Goal: Navigation & Orientation: Understand site structure

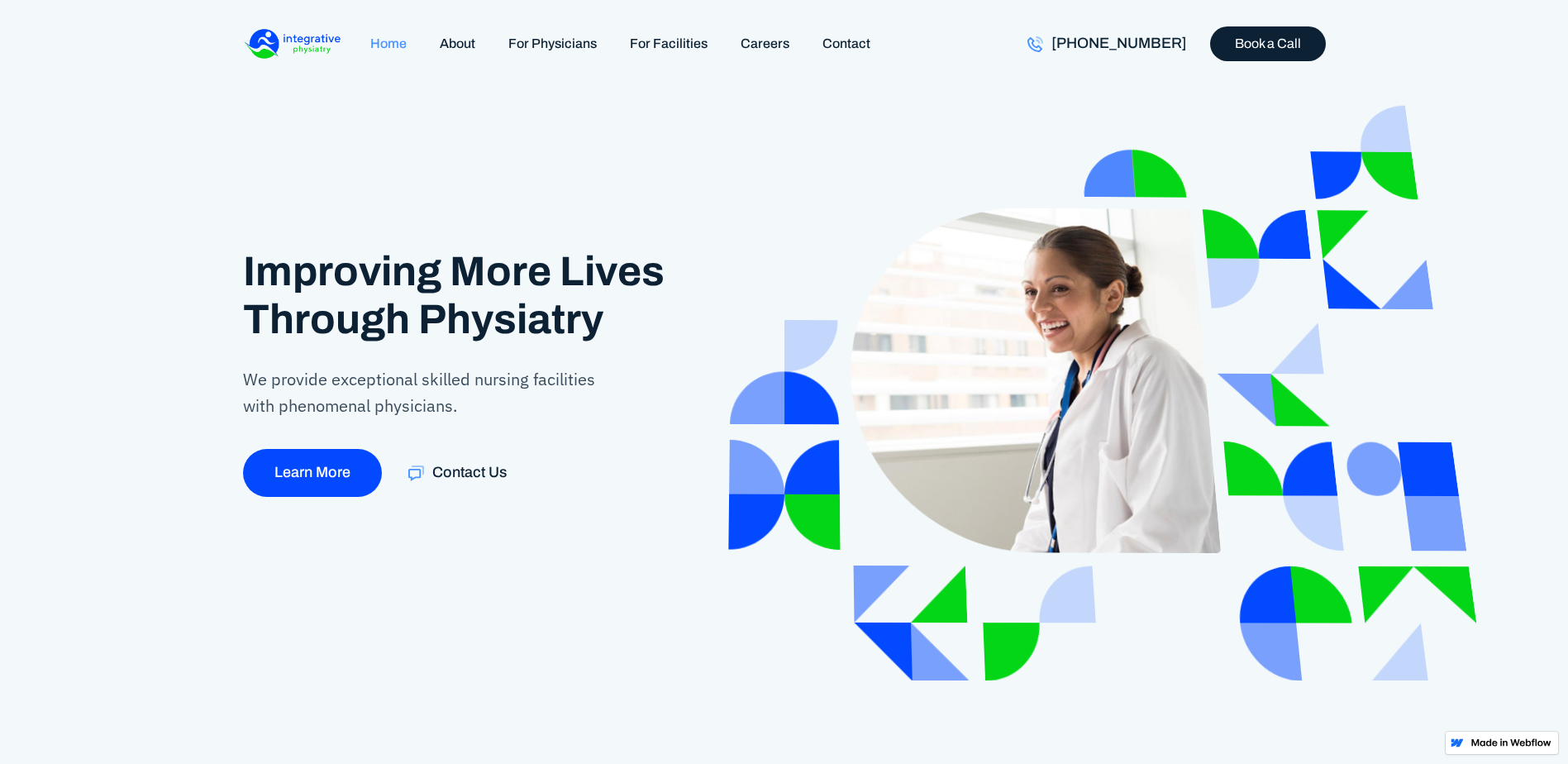
click at [397, 45] on link "Home" at bounding box center [388, 44] width 70 height 35
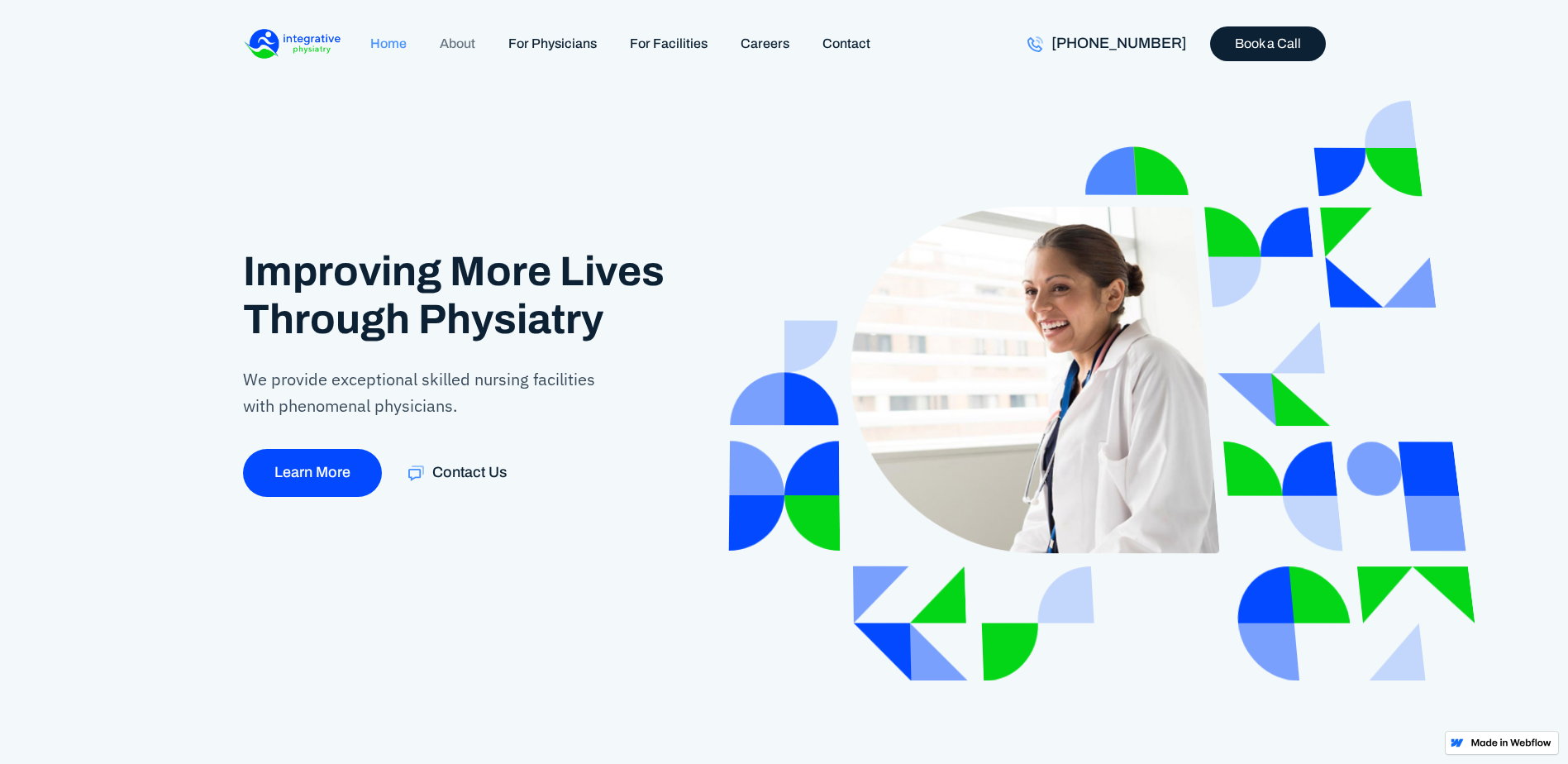
click at [469, 37] on link "About" at bounding box center [458, 44] width 69 height 35
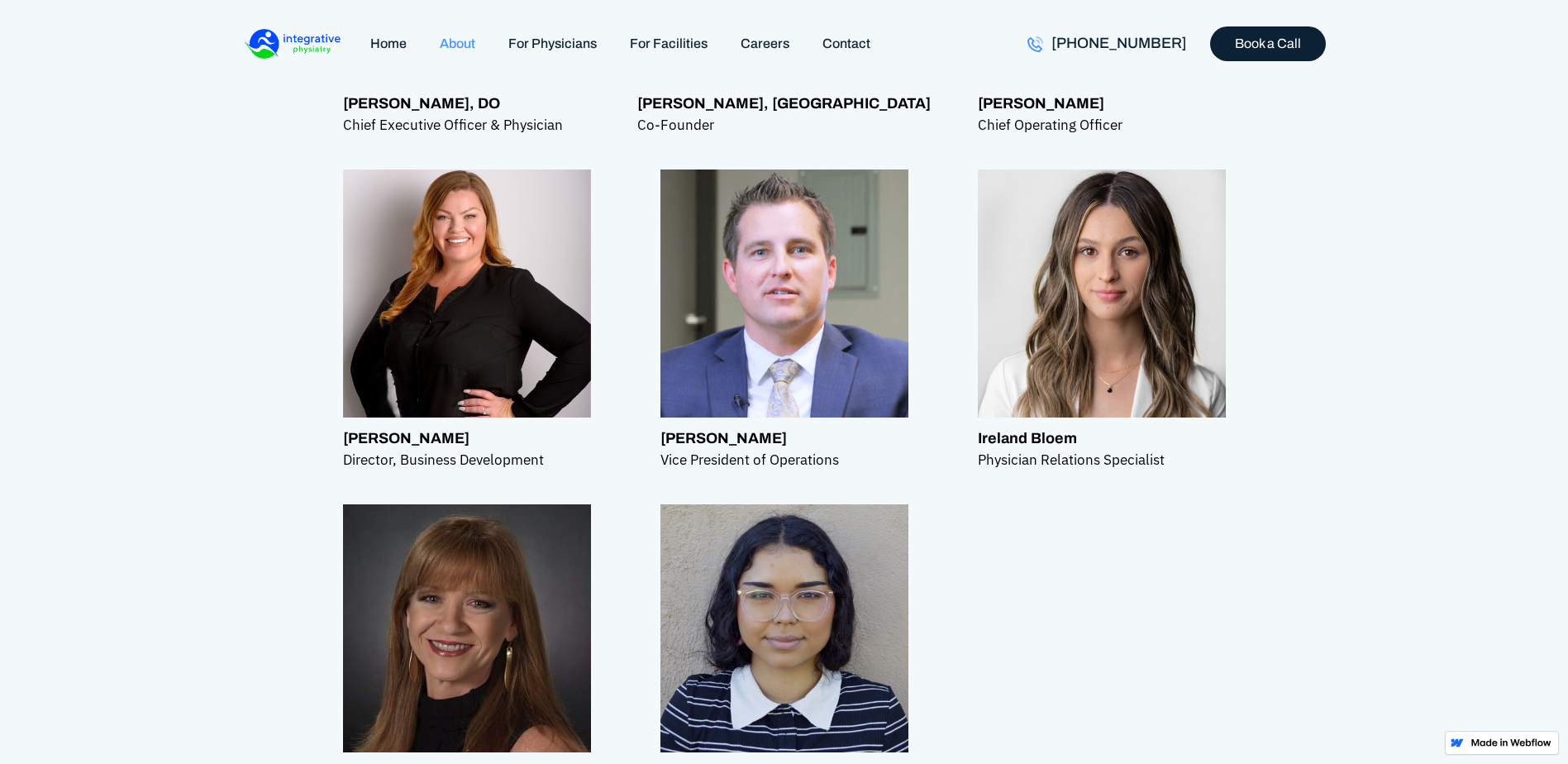
scroll to position [1459, 0]
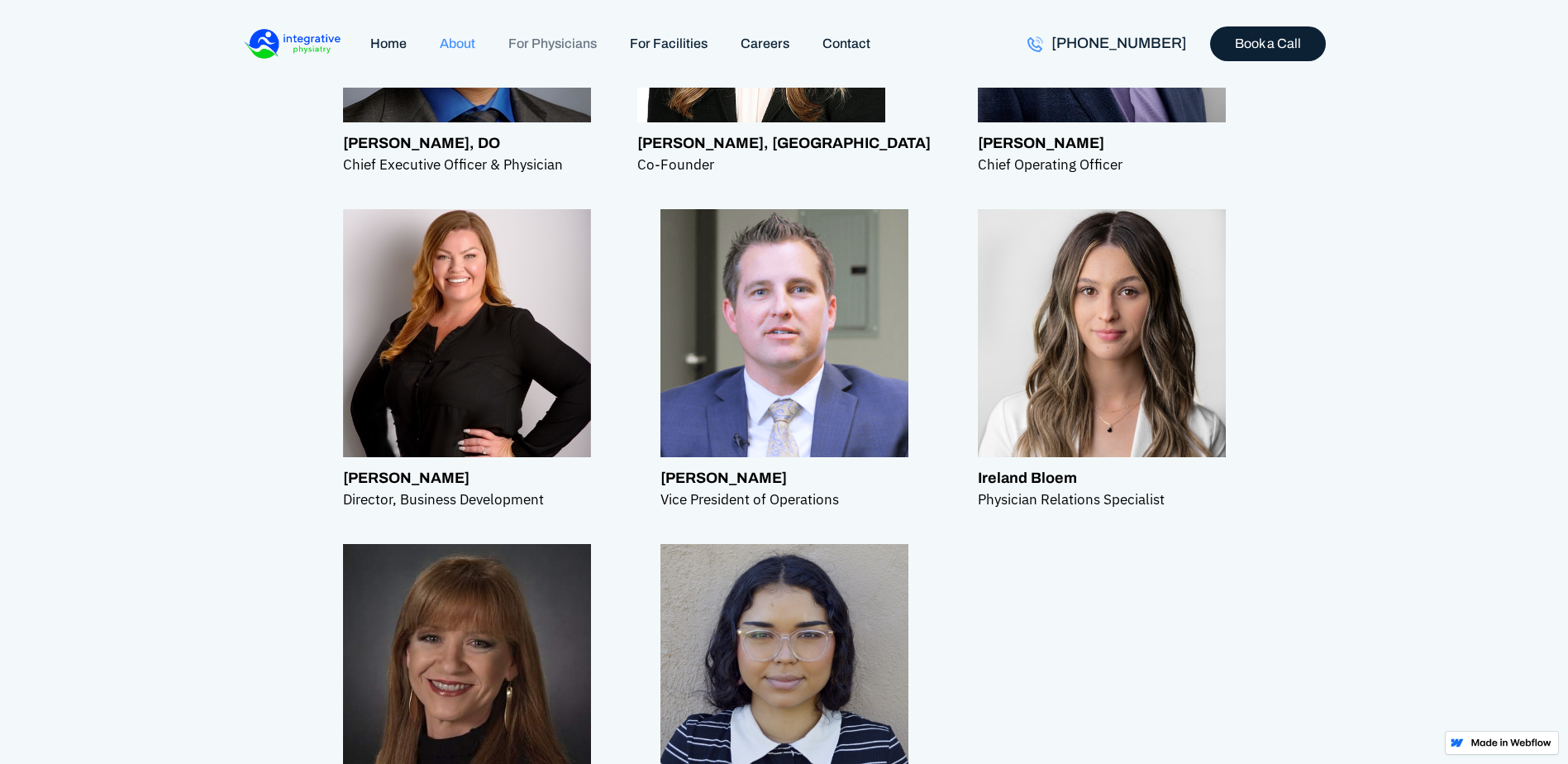
click at [525, 39] on link "For Physicians" at bounding box center [552, 44] width 122 height 35
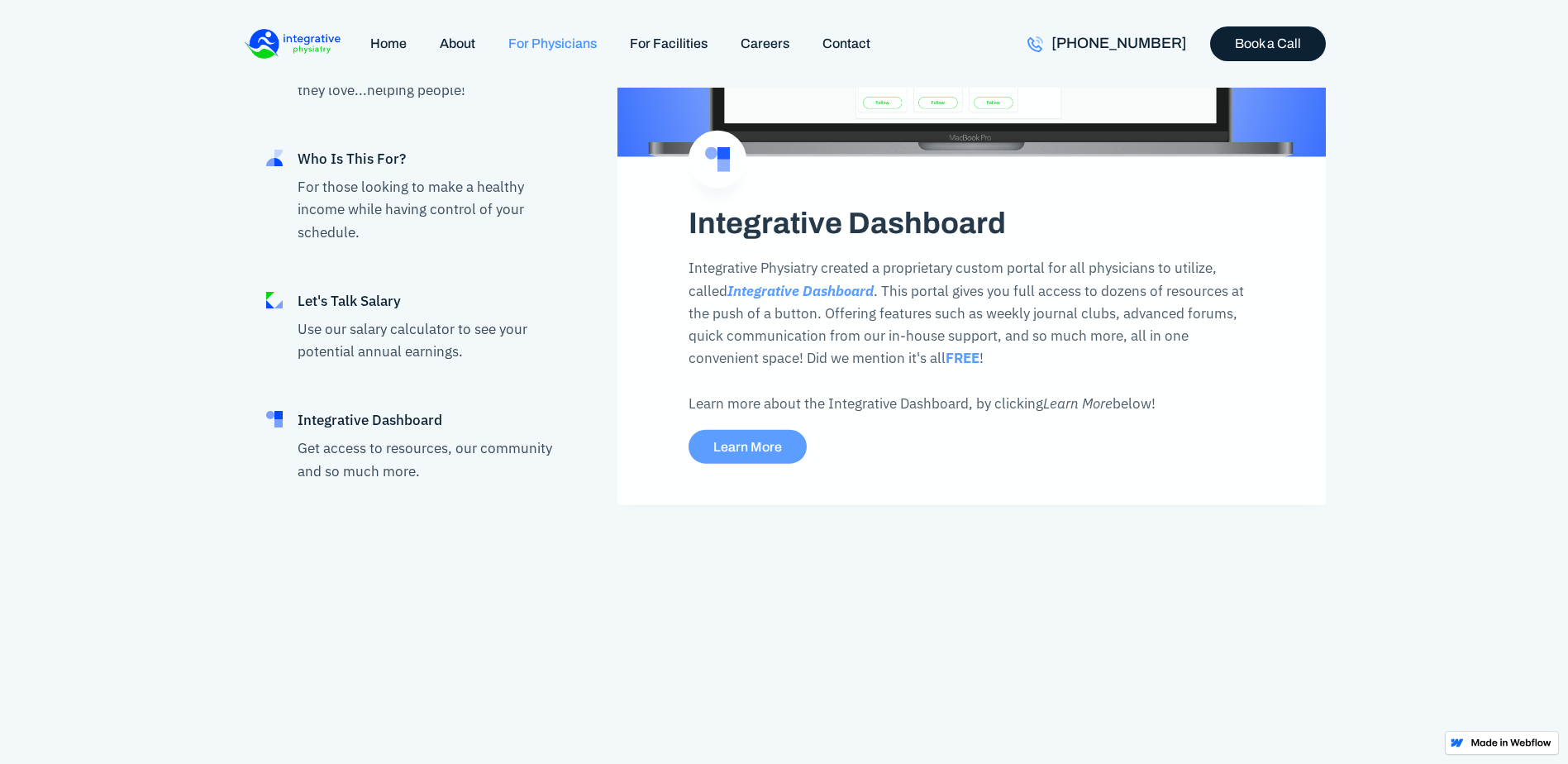
scroll to position [3309, 0]
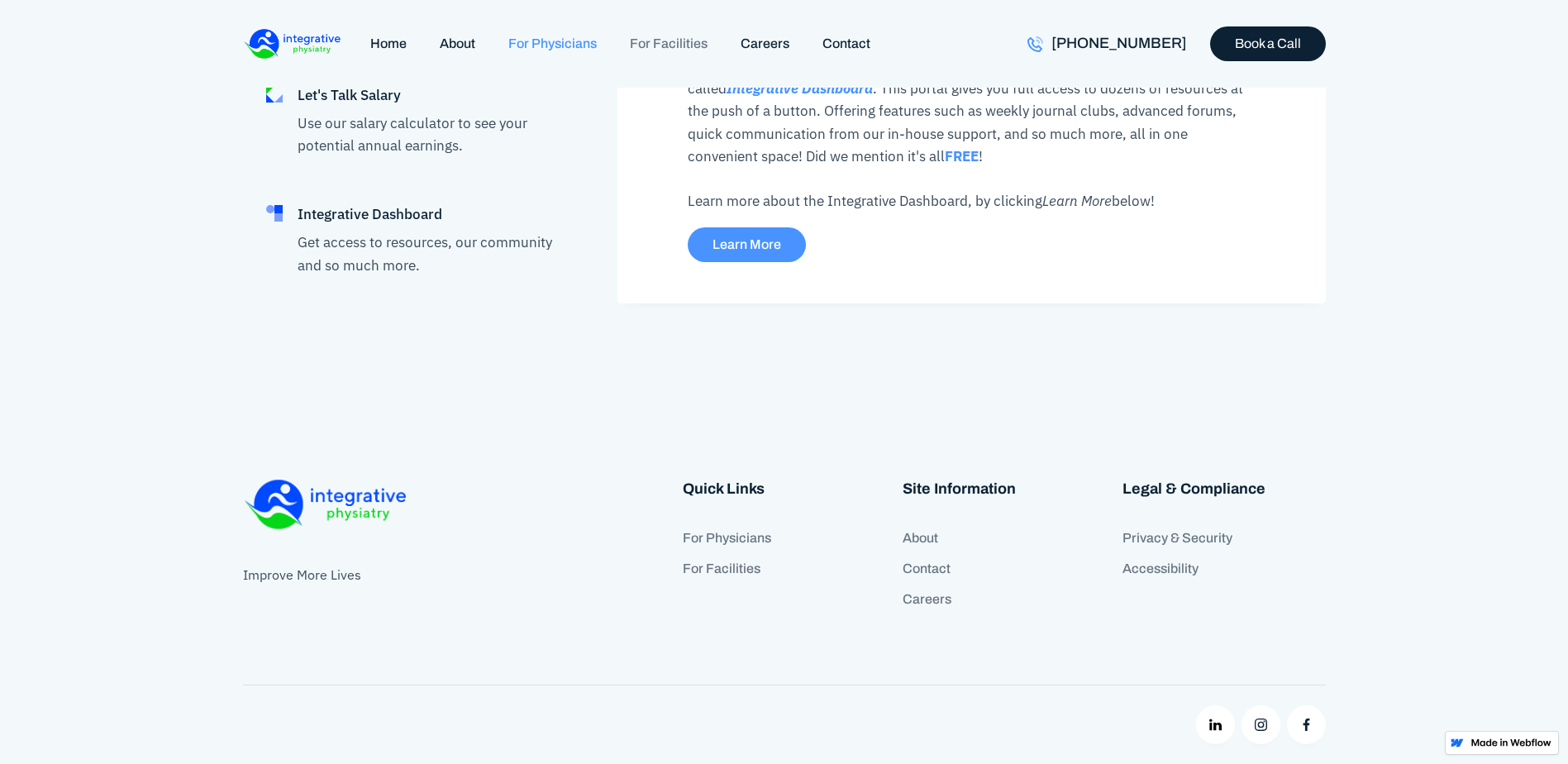
click at [652, 42] on link "For Facilities" at bounding box center [668, 44] width 110 height 35
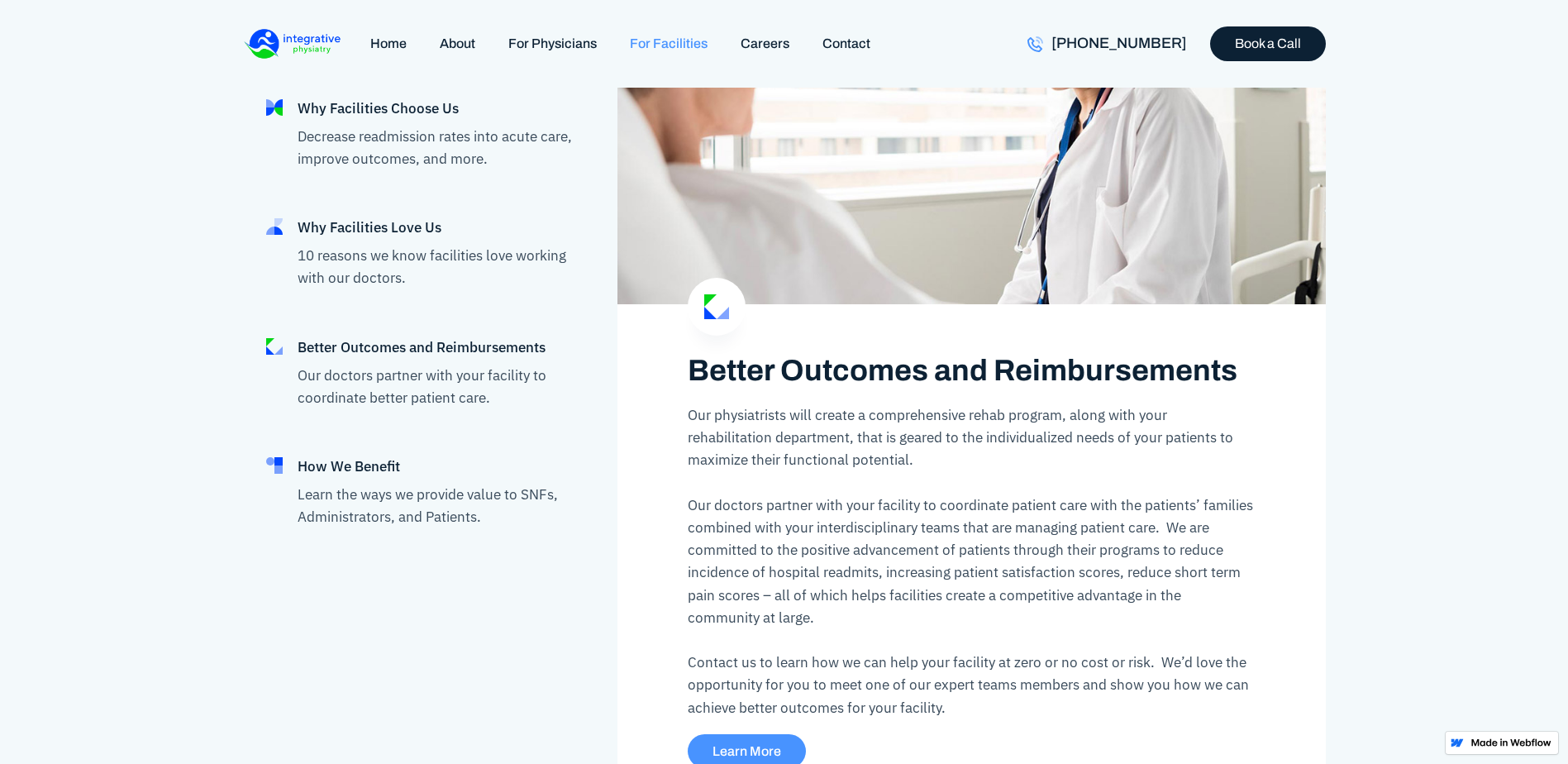
scroll to position [1901, 0]
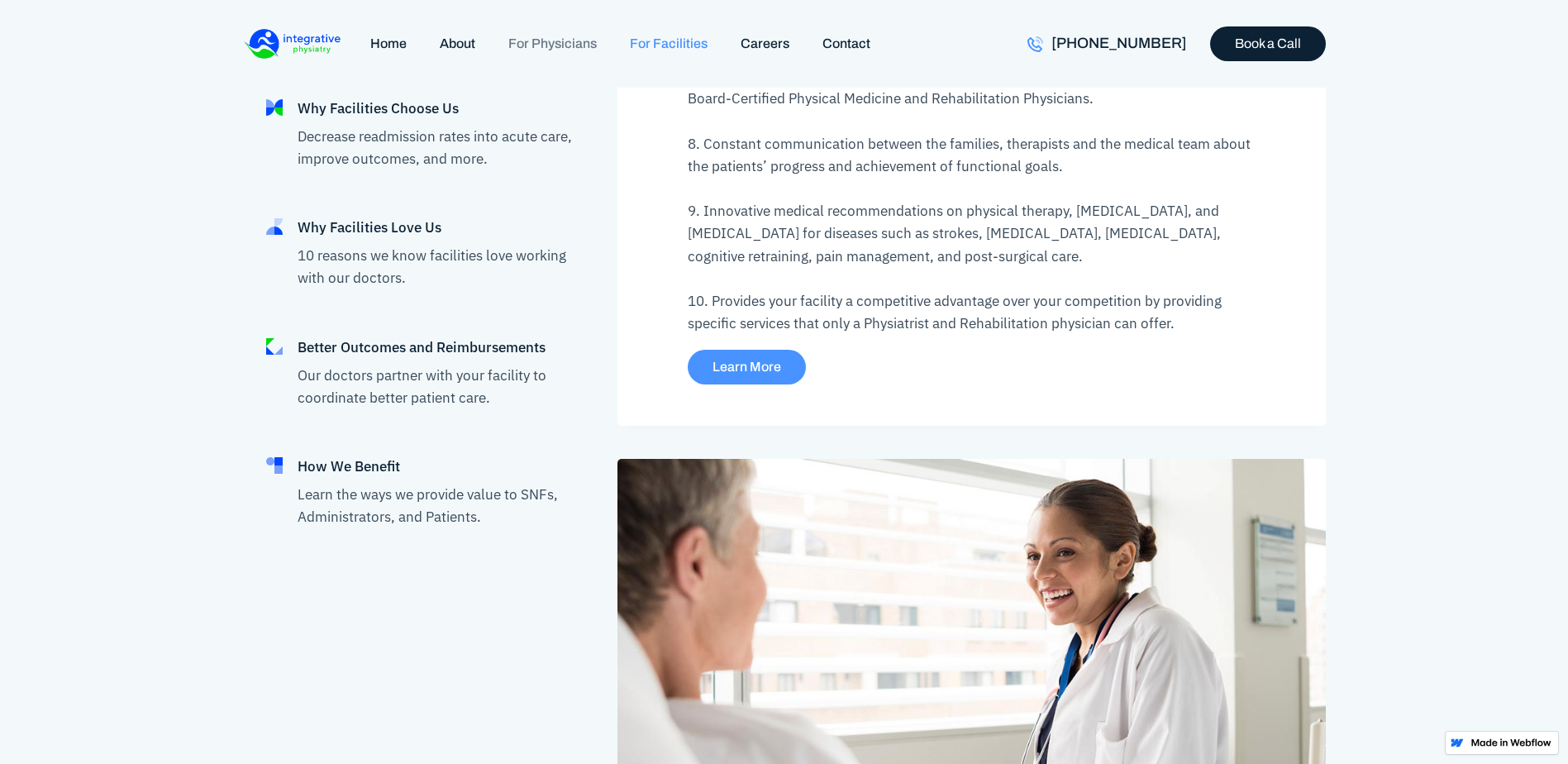
click at [563, 45] on link "For Physicians" at bounding box center [552, 44] width 122 height 35
